Goal: Task Accomplishment & Management: Manage account settings

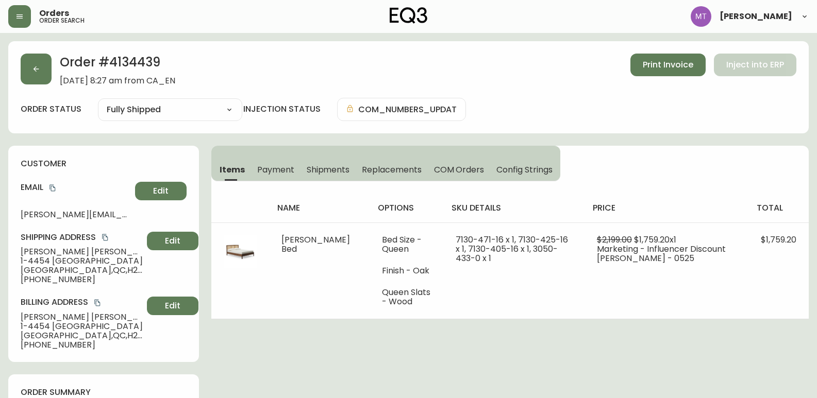
select select "FULLY_SHIPPED"
click at [35, 68] on icon "button" at bounding box center [37, 69] width 6 height 6
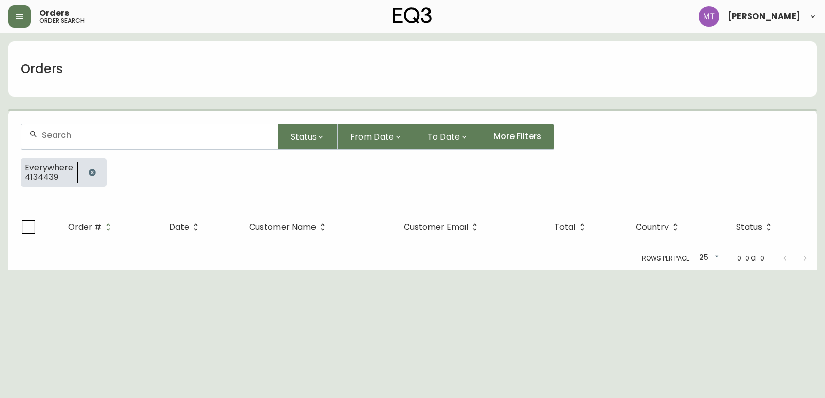
drag, startPoint x: 92, startPoint y: 171, endPoint x: 90, endPoint y: 163, distance: 8.4
click at [92, 171] on icon "button" at bounding box center [92, 172] width 7 height 7
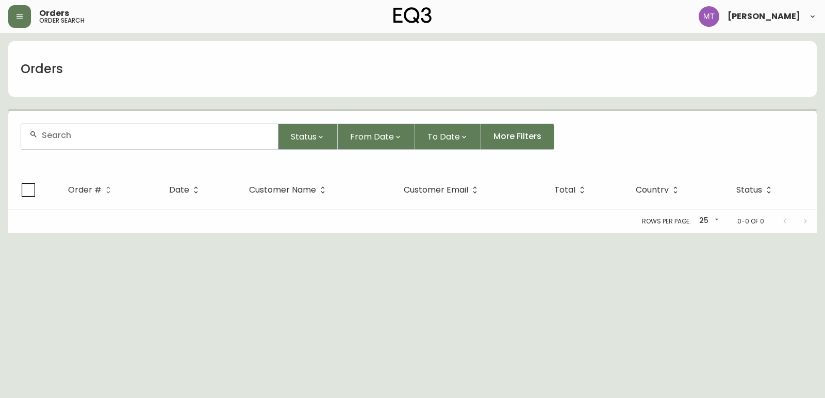
click at [76, 138] on input "text" at bounding box center [156, 135] width 228 height 10
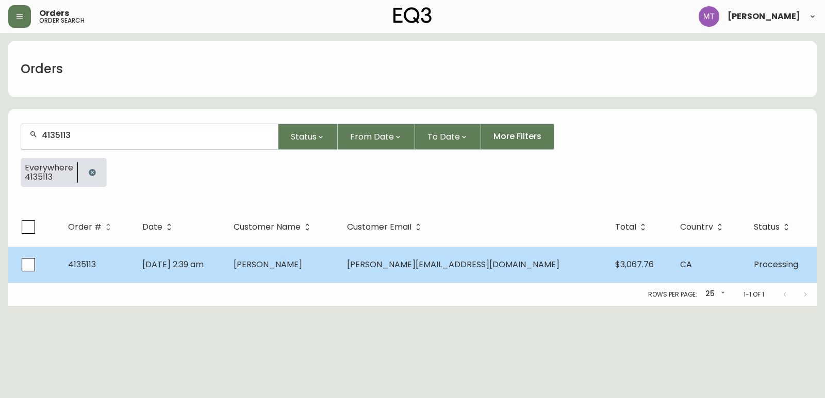
type input "4135113"
click at [225, 275] on td "[DATE] 2:39 am" at bounding box center [179, 265] width 91 height 36
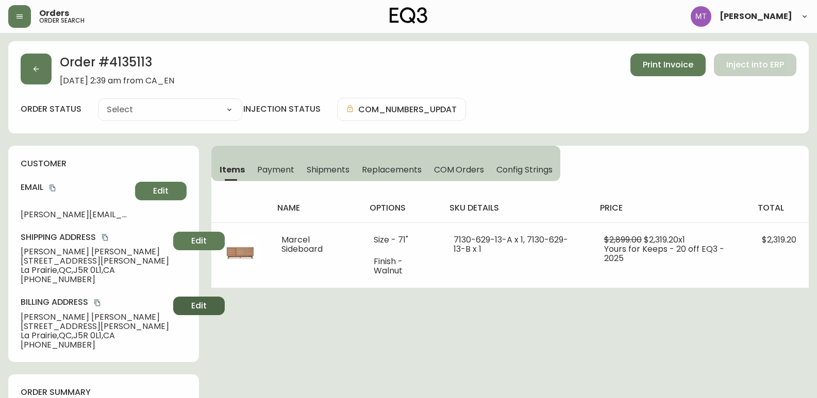
type input "Processing"
select select "PROCESSING"
click at [38, 118] on div "order status Processing Cancelled Fully Shipped Processing Partially Shipped in…" at bounding box center [409, 109] width 776 height 23
click at [36, 72] on icon "button" at bounding box center [37, 69] width 6 height 6
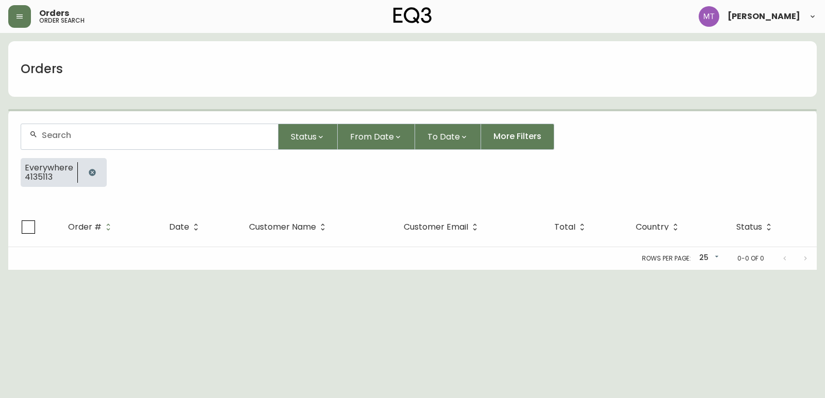
click at [94, 177] on button "button" at bounding box center [92, 172] width 21 height 21
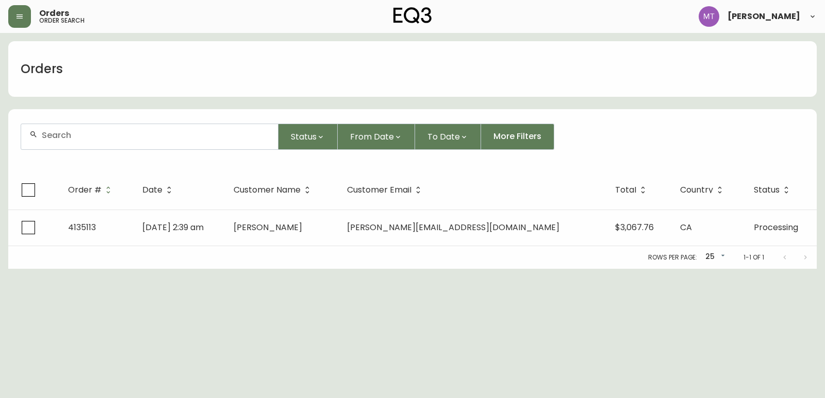
click at [83, 131] on input "text" at bounding box center [156, 135] width 228 height 10
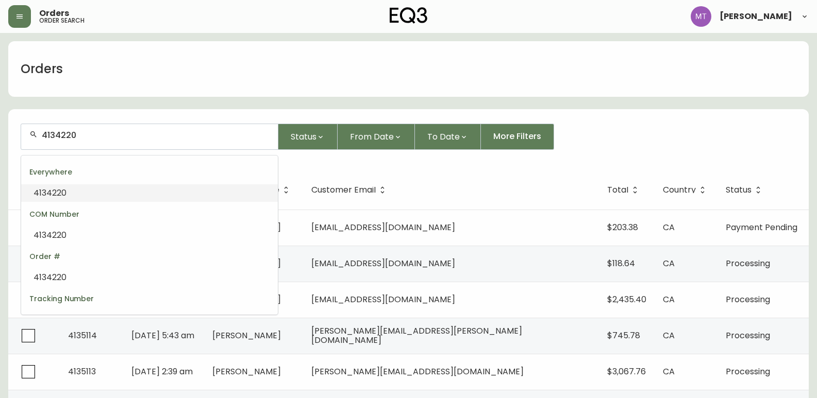
click at [65, 189] on span "4134220" at bounding box center [50, 193] width 33 height 12
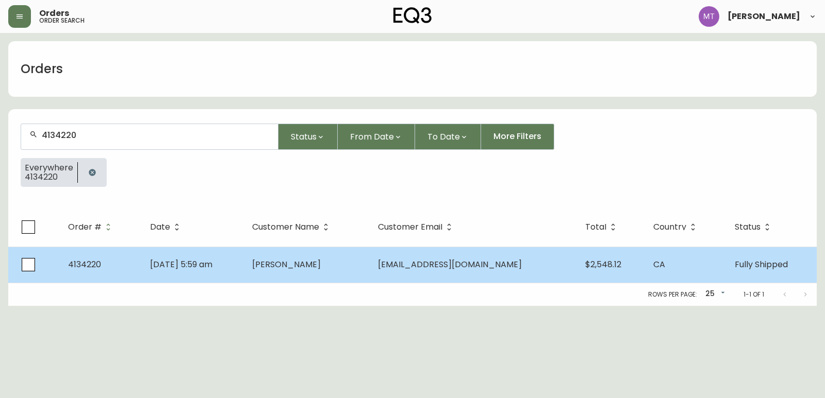
type input "4134220"
click at [241, 271] on td "[DATE] 5:59 am" at bounding box center [193, 265] width 102 height 36
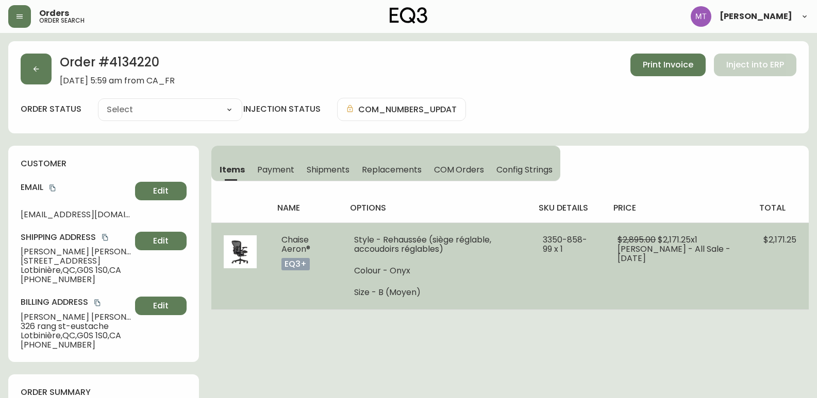
type input "Fully Shipped"
select select "FULLY_SHIPPED"
drag, startPoint x: 574, startPoint y: 252, endPoint x: 540, endPoint y: 241, distance: 35.7
click at [540, 241] on td "3350-858-99 x 1" at bounding box center [567, 266] width 75 height 87
copy span "3350-858-99 x 1"
